Goal: Transaction & Acquisition: Purchase product/service

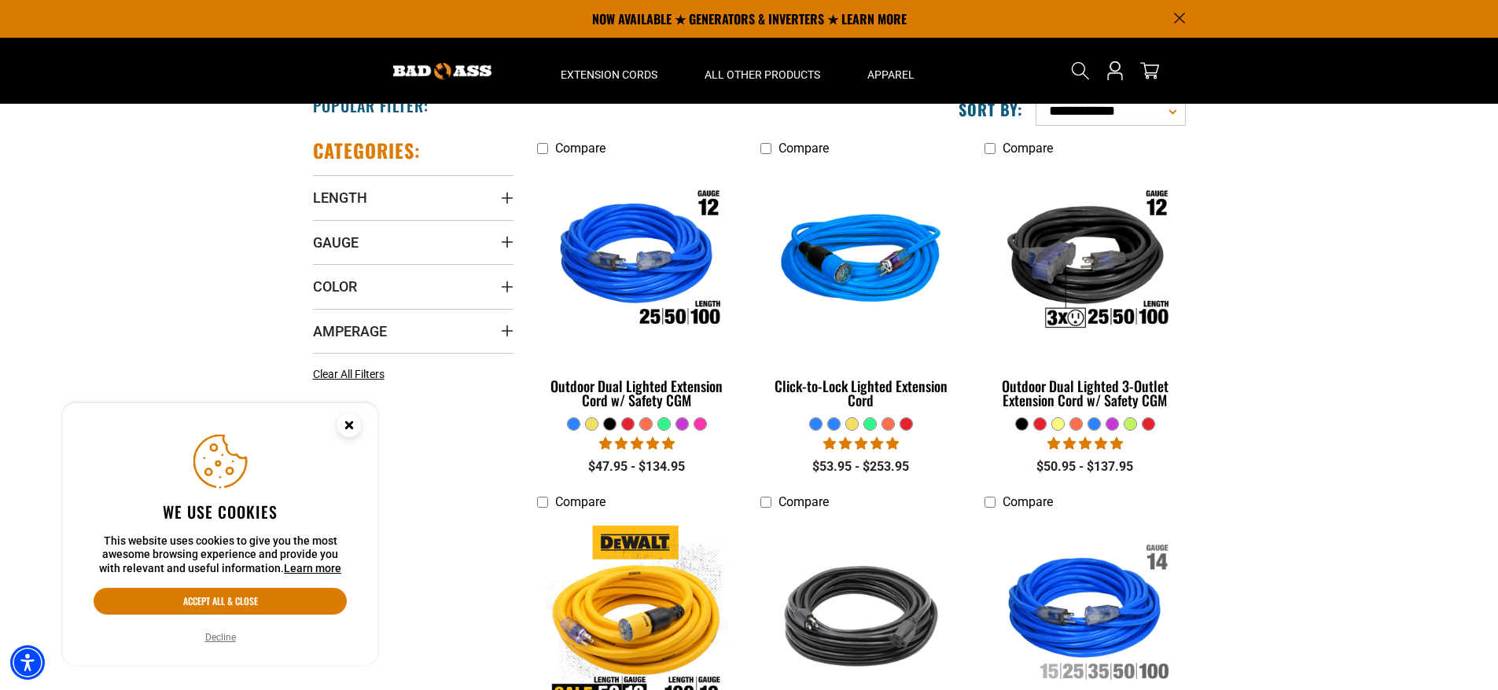
scroll to position [236, 0]
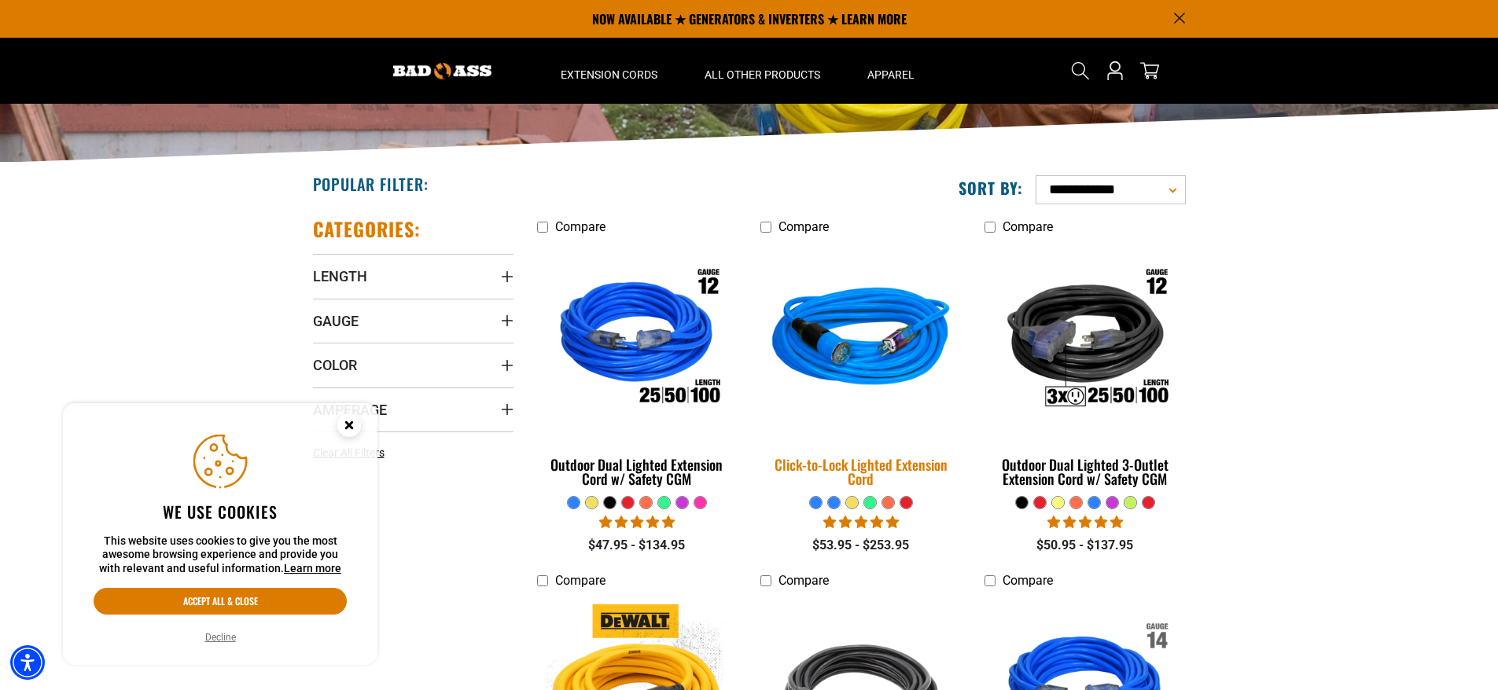
click at [859, 349] on img at bounding box center [861, 340] width 220 height 201
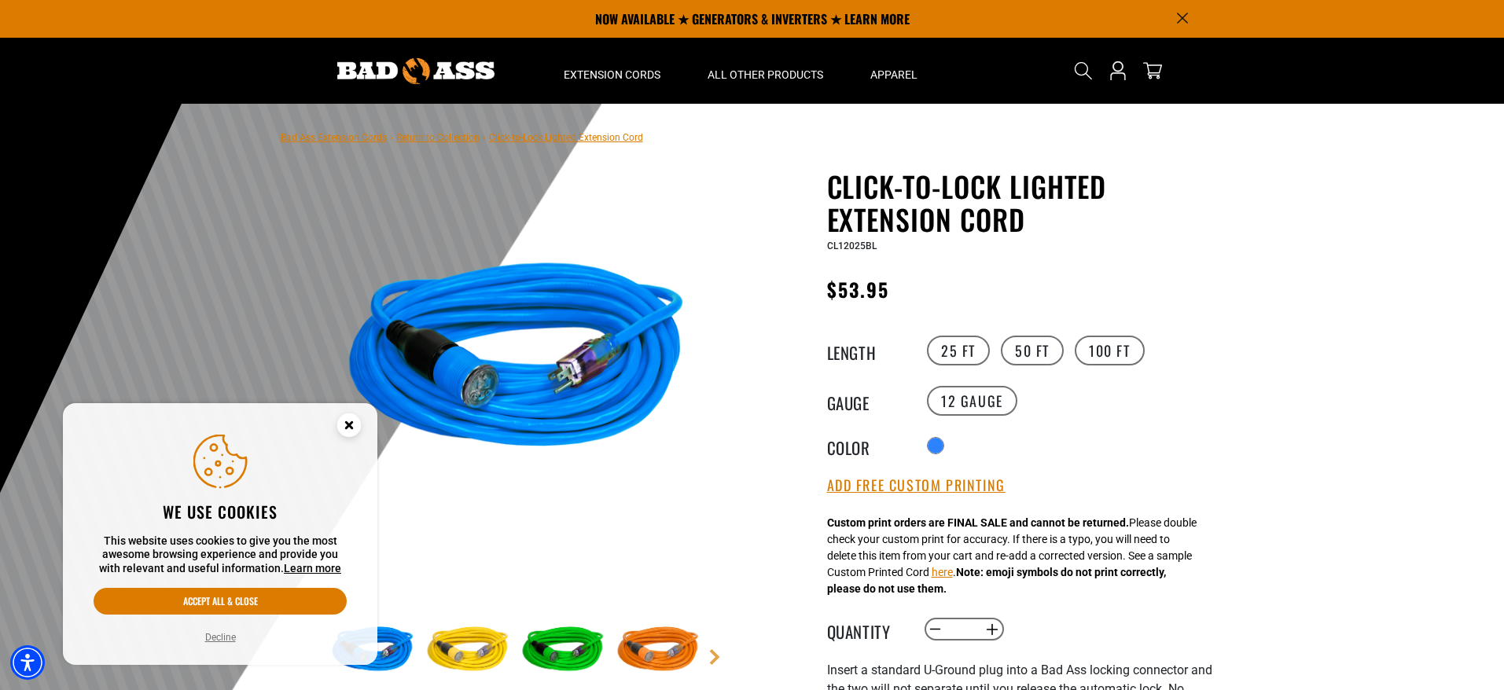
click at [348, 423] on icon "Close this option" at bounding box center [349, 425] width 6 height 6
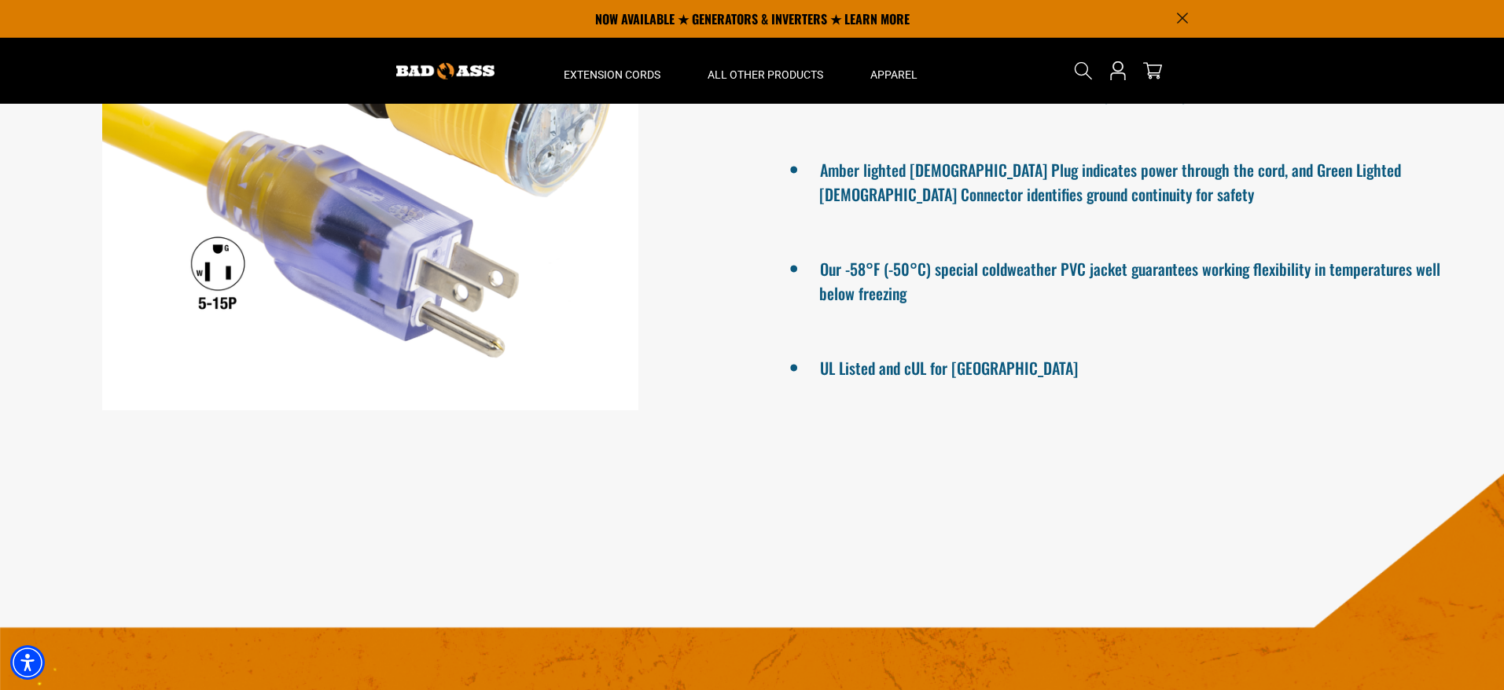
scroll to position [1131, 0]
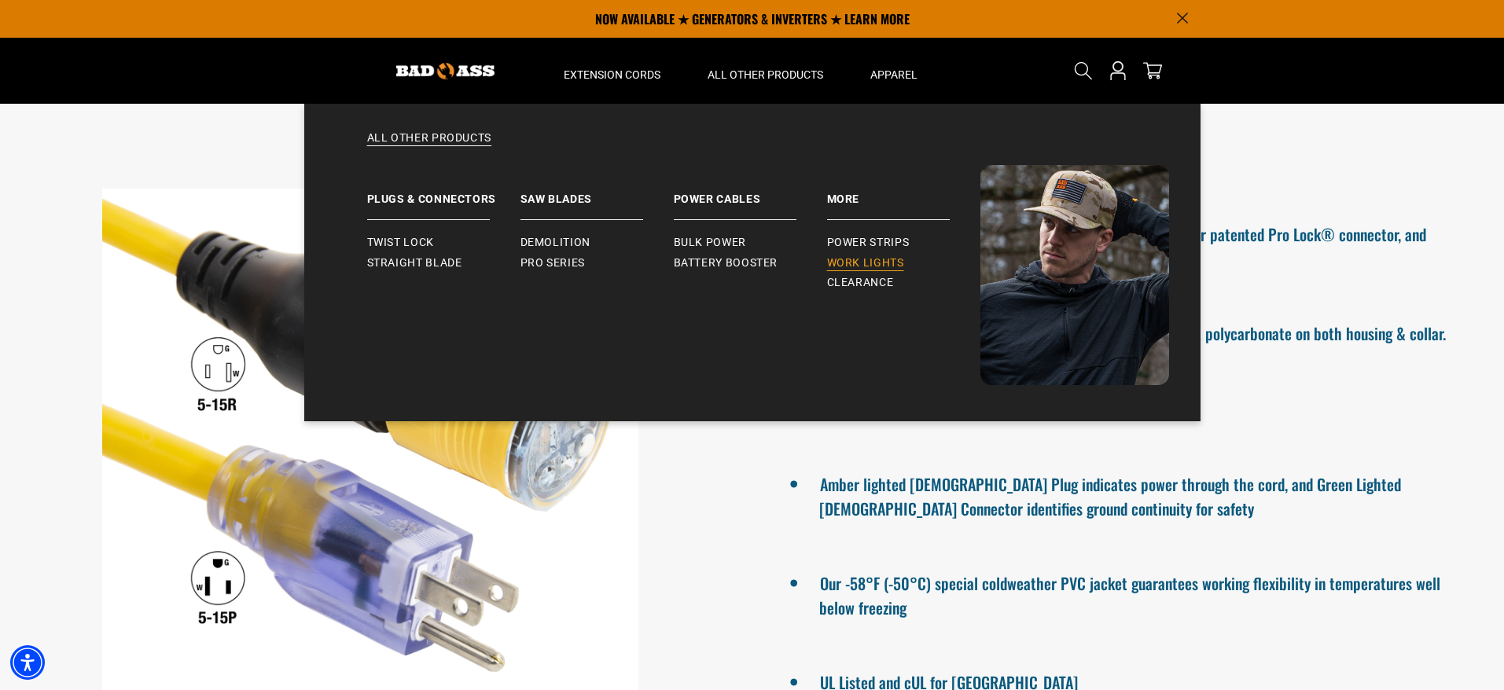
click at [881, 261] on span "Work Lights" at bounding box center [865, 263] width 77 height 14
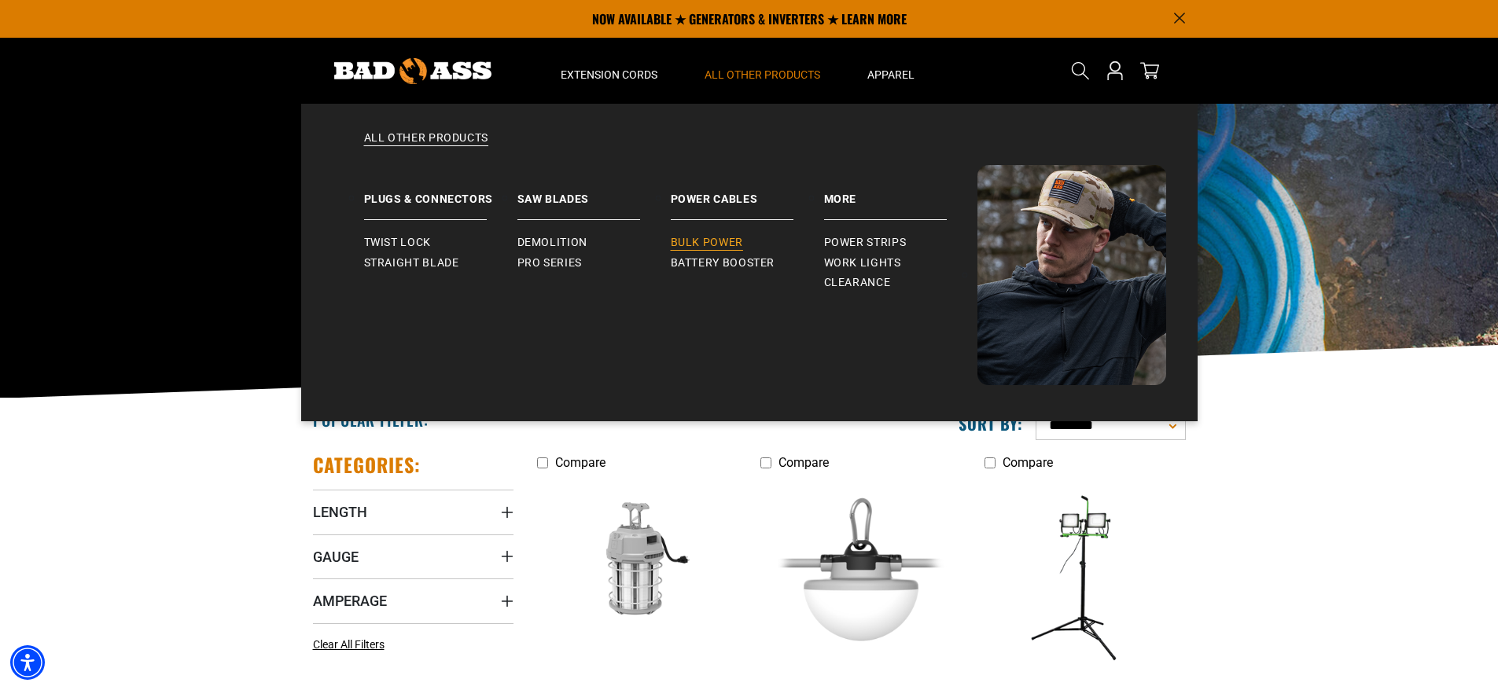
click at [717, 241] on span "Bulk Power" at bounding box center [707, 243] width 72 height 14
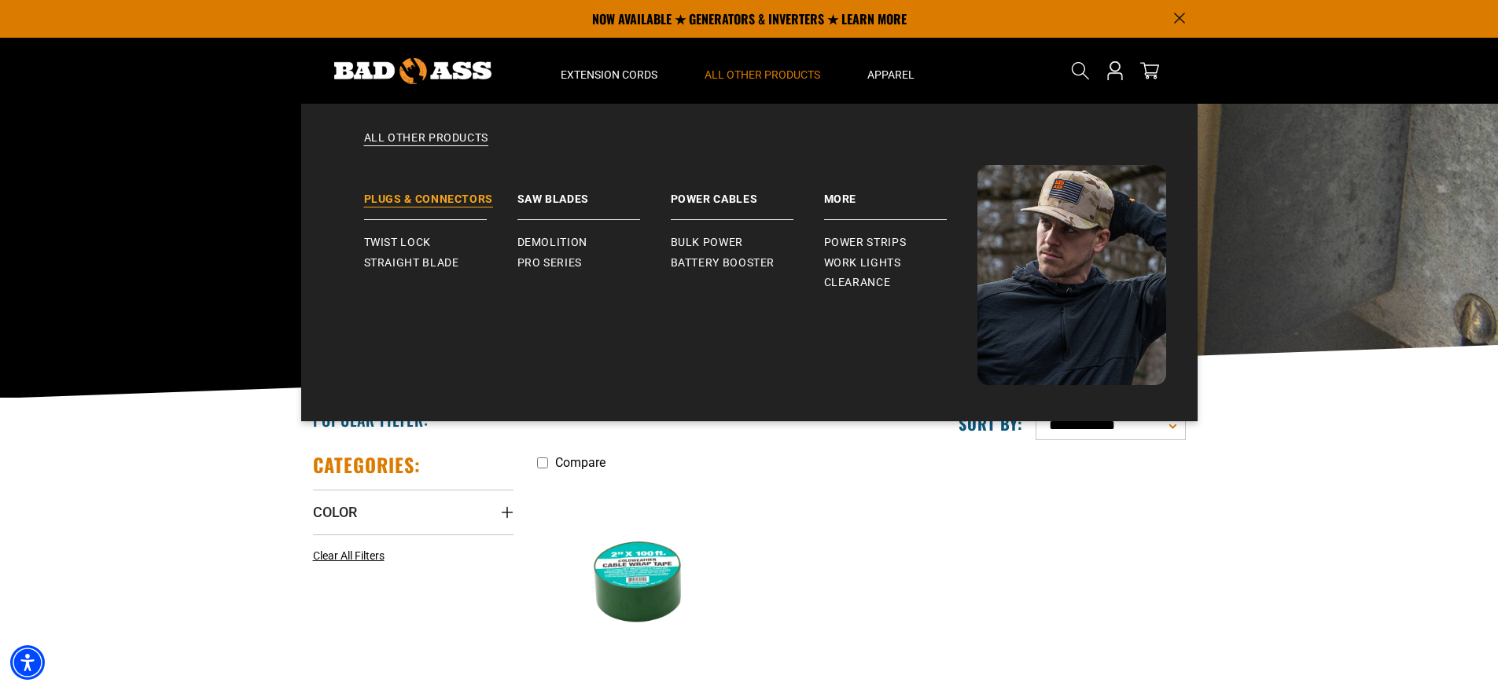
click at [394, 196] on link "Plugs & Connectors" at bounding box center [440, 192] width 153 height 55
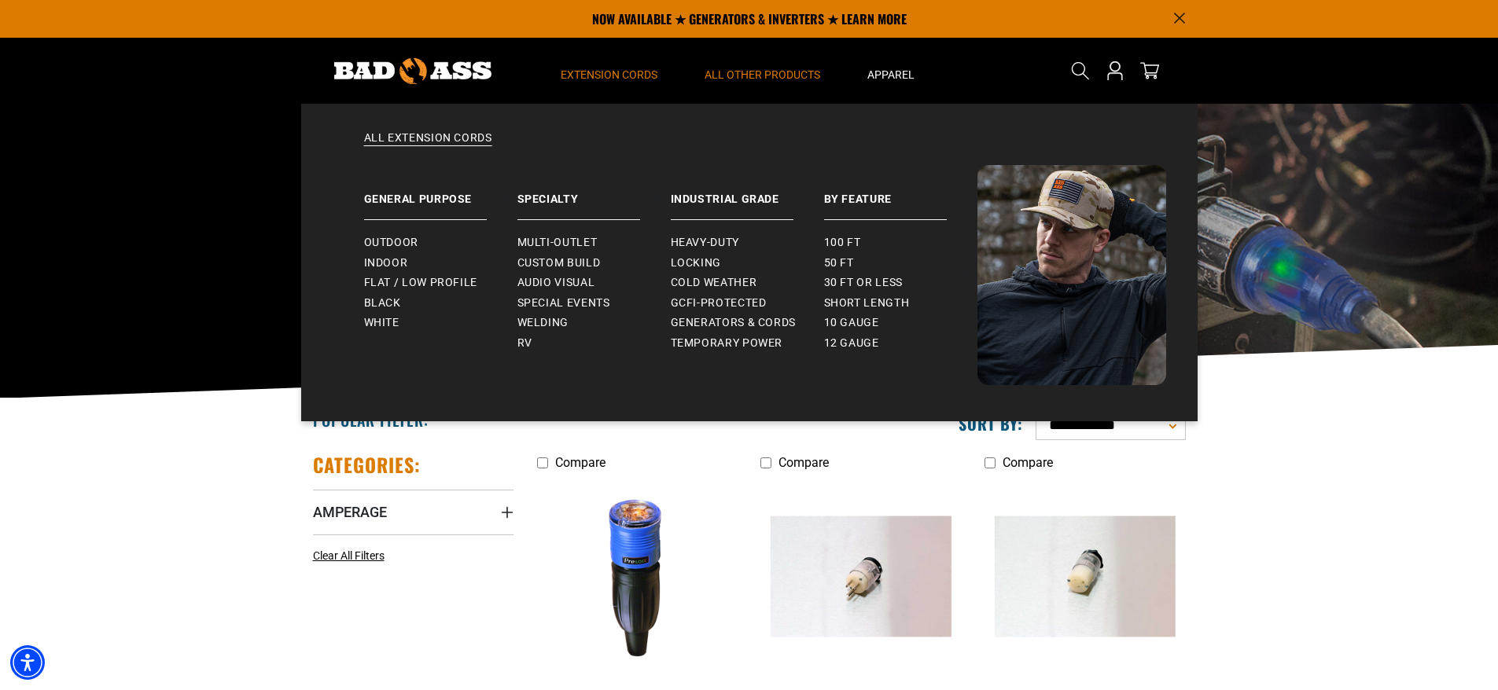
click at [587, 73] on span "Extension Cords" at bounding box center [609, 75] width 97 height 14
click at [445, 199] on link "General Purpose" at bounding box center [440, 192] width 153 height 55
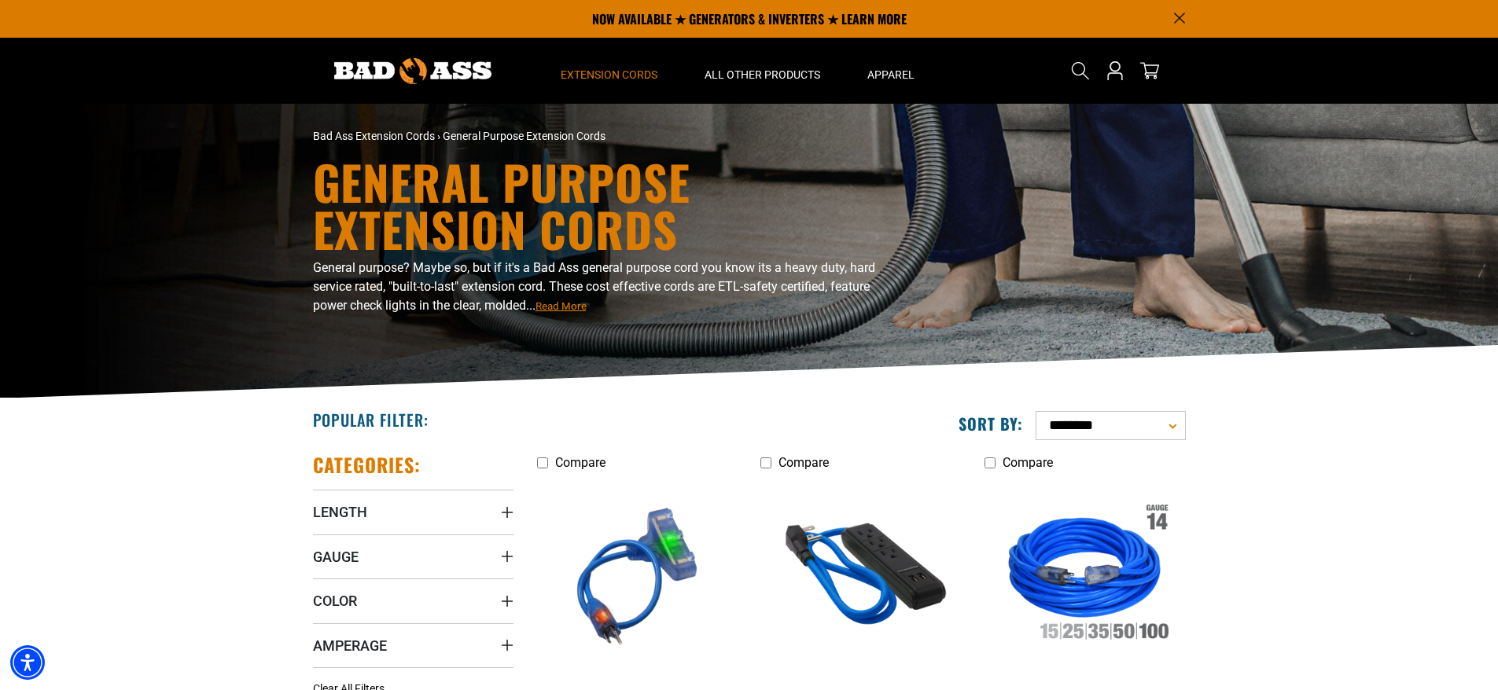
scroll to position [236, 0]
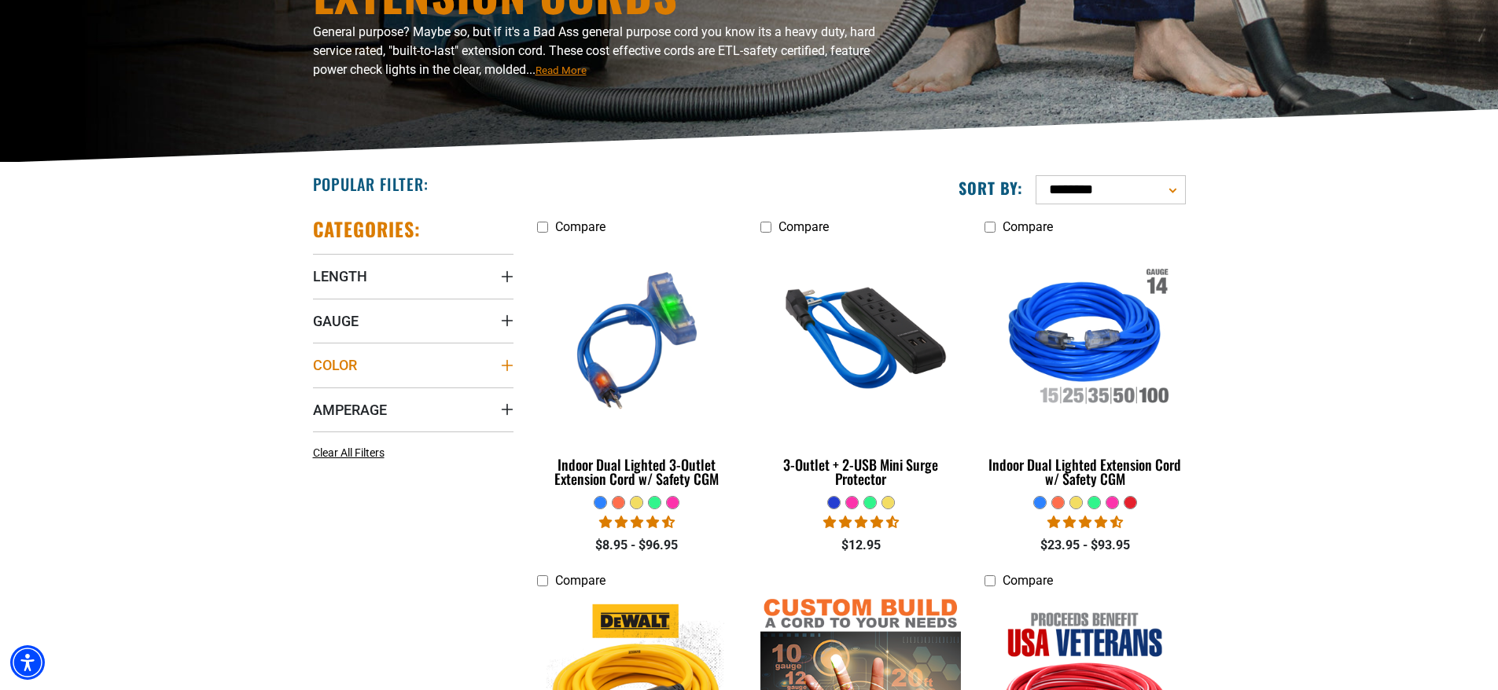
click at [508, 366] on icon "Color" at bounding box center [506, 365] width 11 height 11
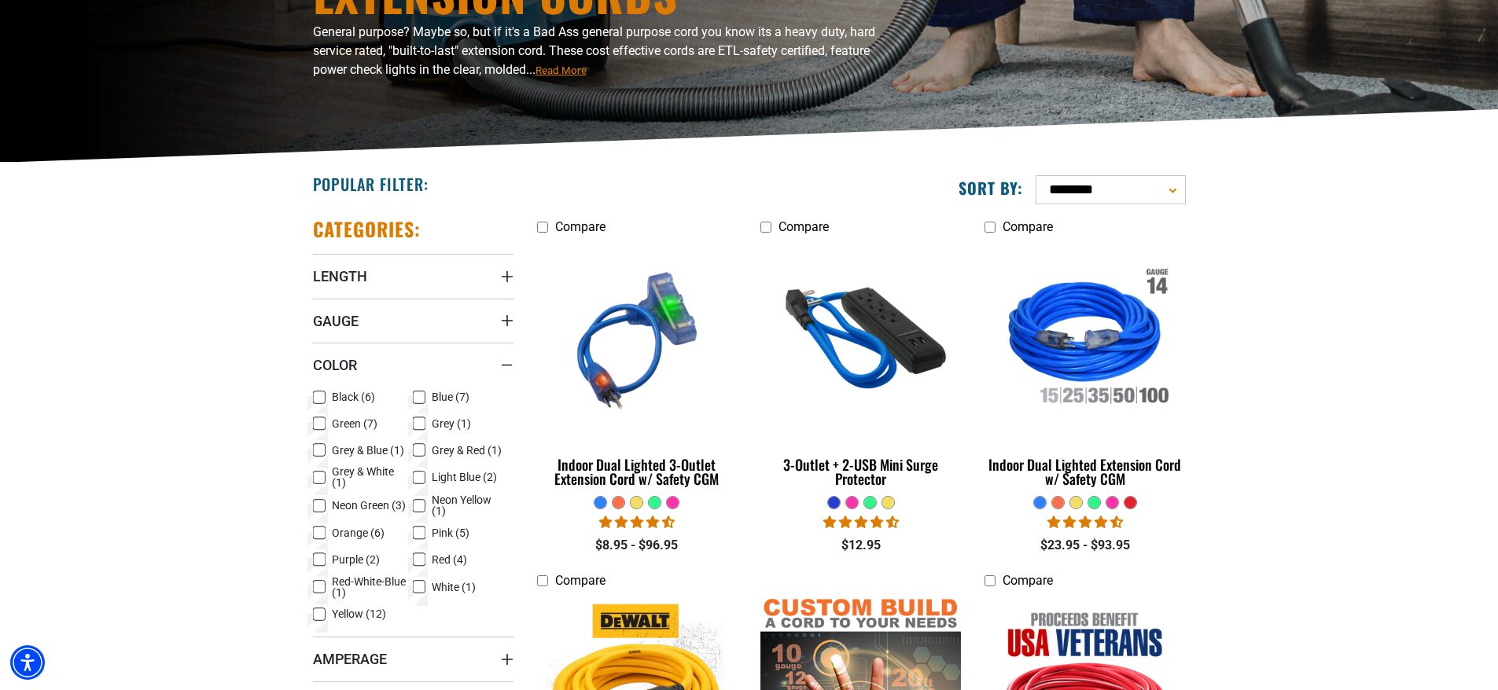
click at [418, 396] on icon at bounding box center [419, 398] width 13 height 20
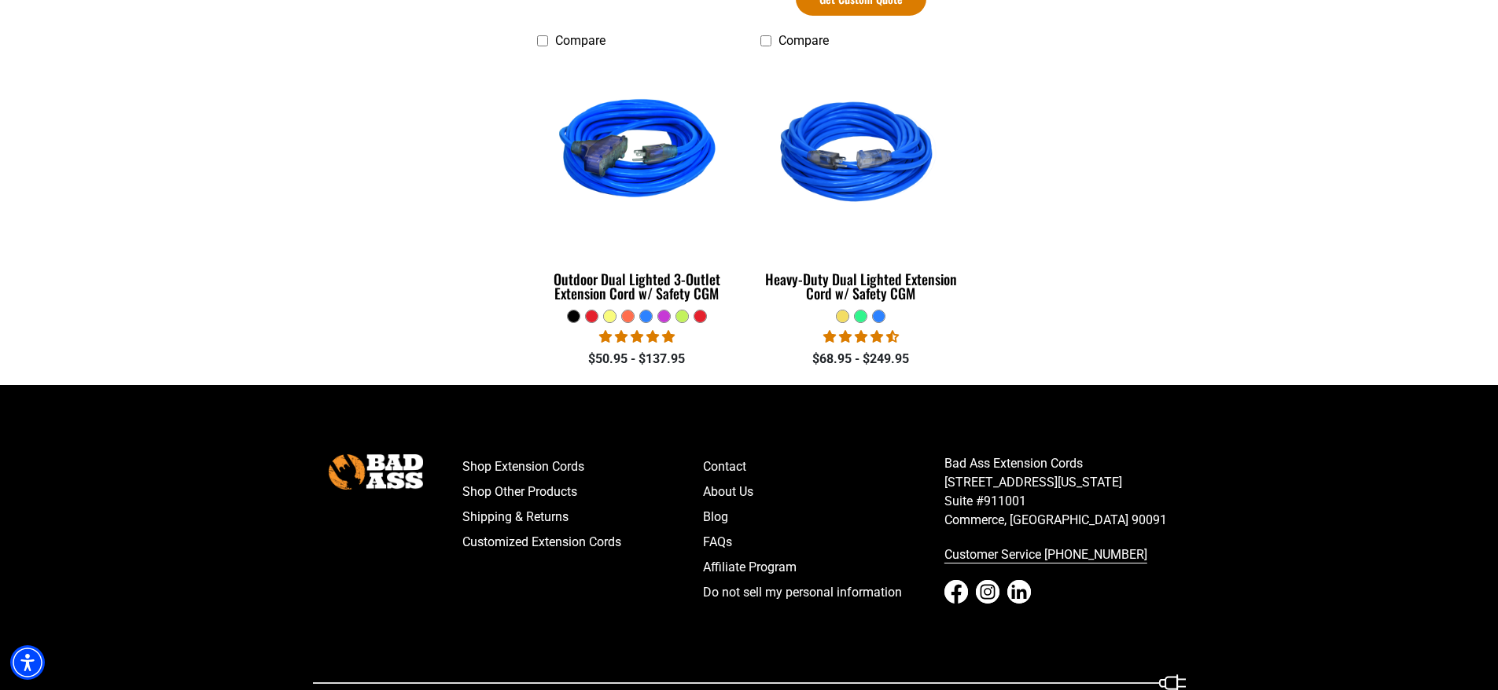
scroll to position [1249, 0]
